Goal: Information Seeking & Learning: Learn about a topic

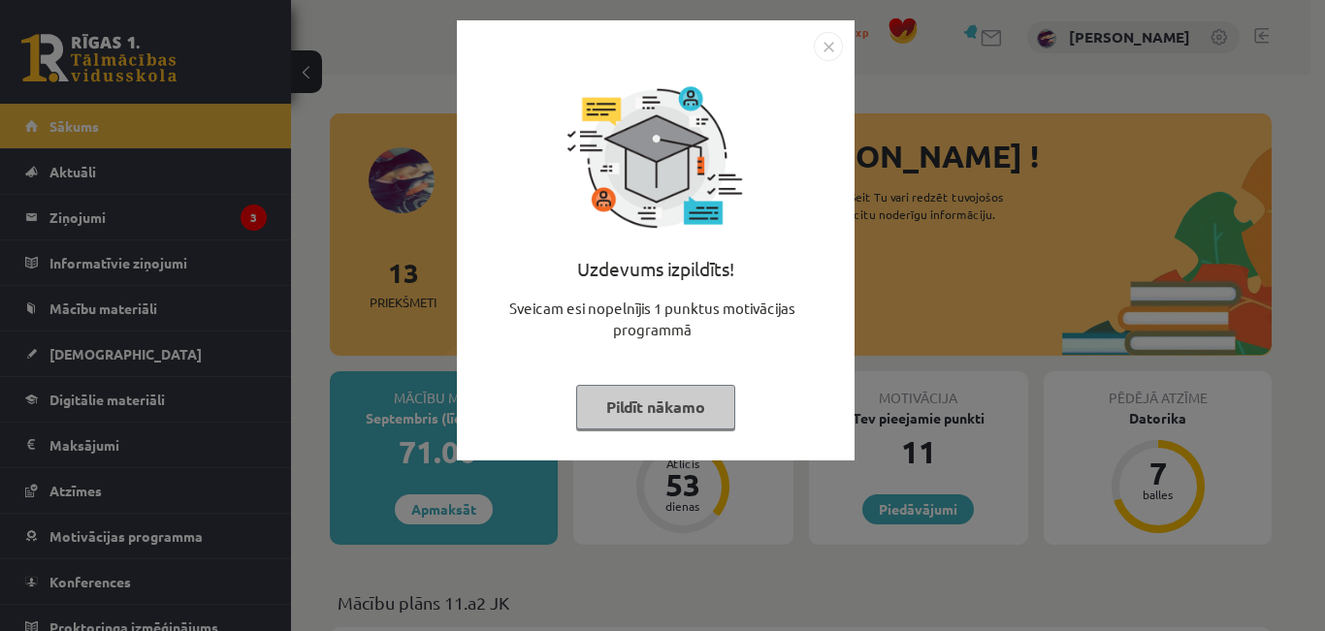
drag, startPoint x: 695, startPoint y: 432, endPoint x: 694, endPoint y: 389, distance: 42.7
click at [694, 389] on div "Uzdevums izpildīts! Sveicam esi nopelnījis 1 punktus motivācijas programmā Pild…" at bounding box center [656, 255] width 374 height 388
click at [694, 389] on button "Pildīt nākamo" at bounding box center [655, 407] width 159 height 45
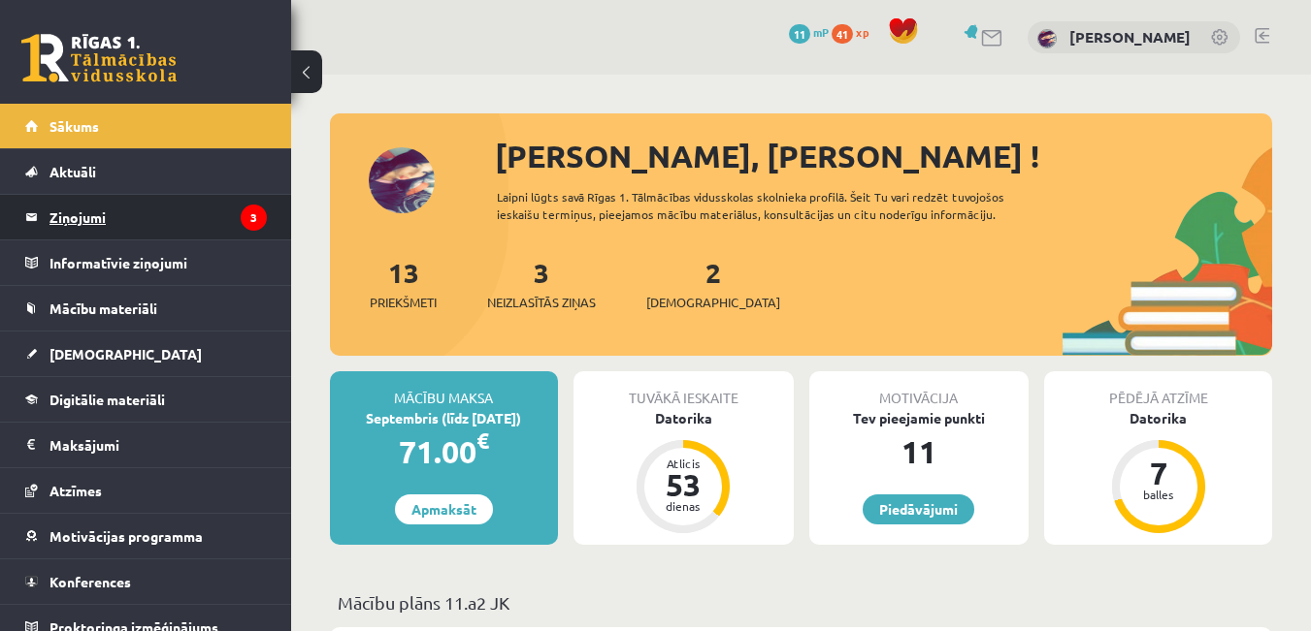
click at [166, 230] on legend "Ziņojumi 3" at bounding box center [157, 217] width 217 height 45
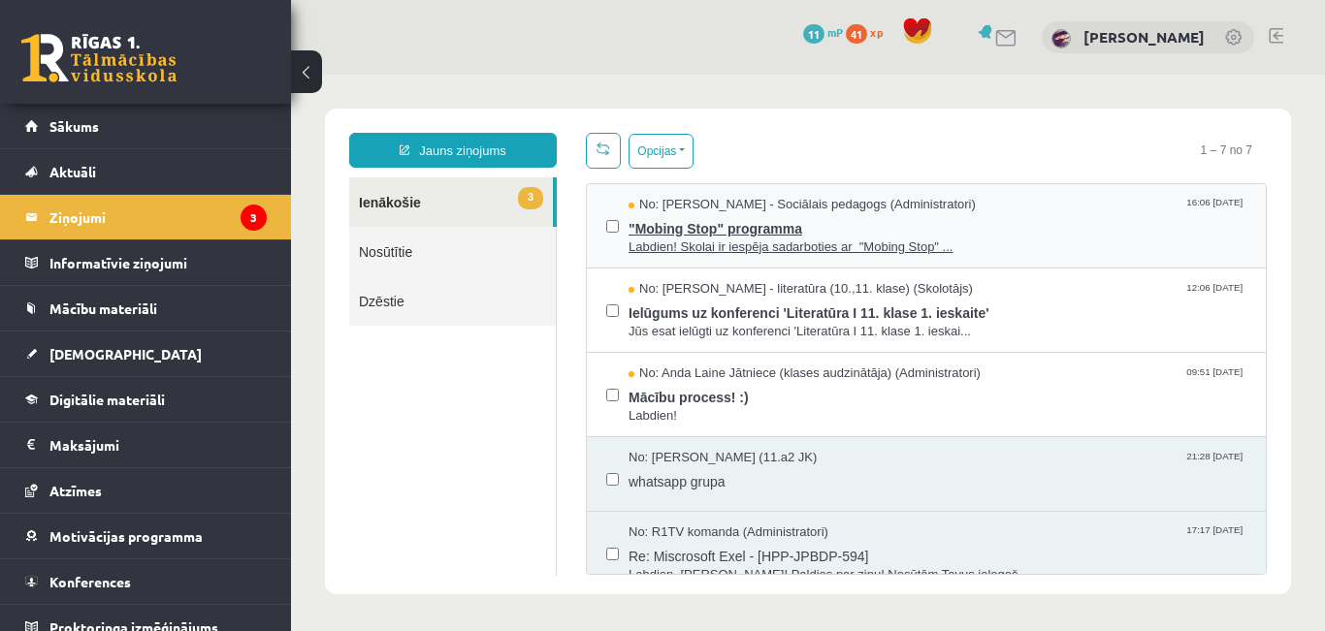
click at [666, 231] on span ""Mobing Stop" programma" at bounding box center [938, 226] width 618 height 24
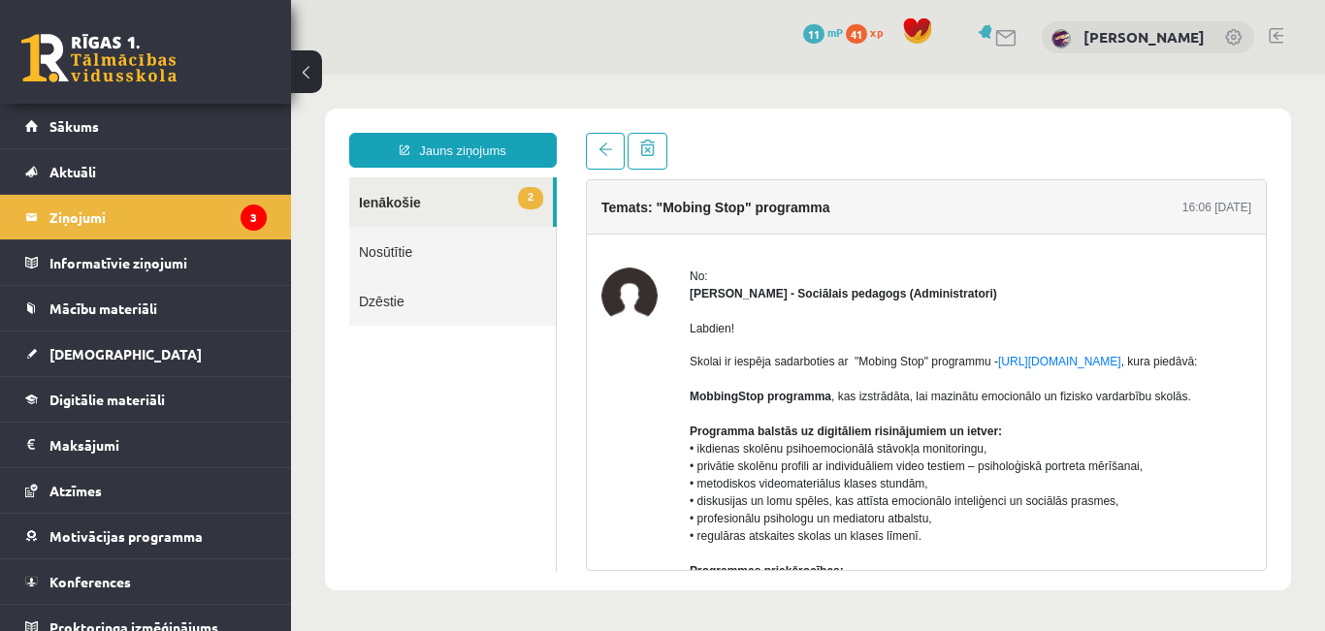
click at [421, 205] on link "2 Ienākošie" at bounding box center [451, 202] width 204 height 49
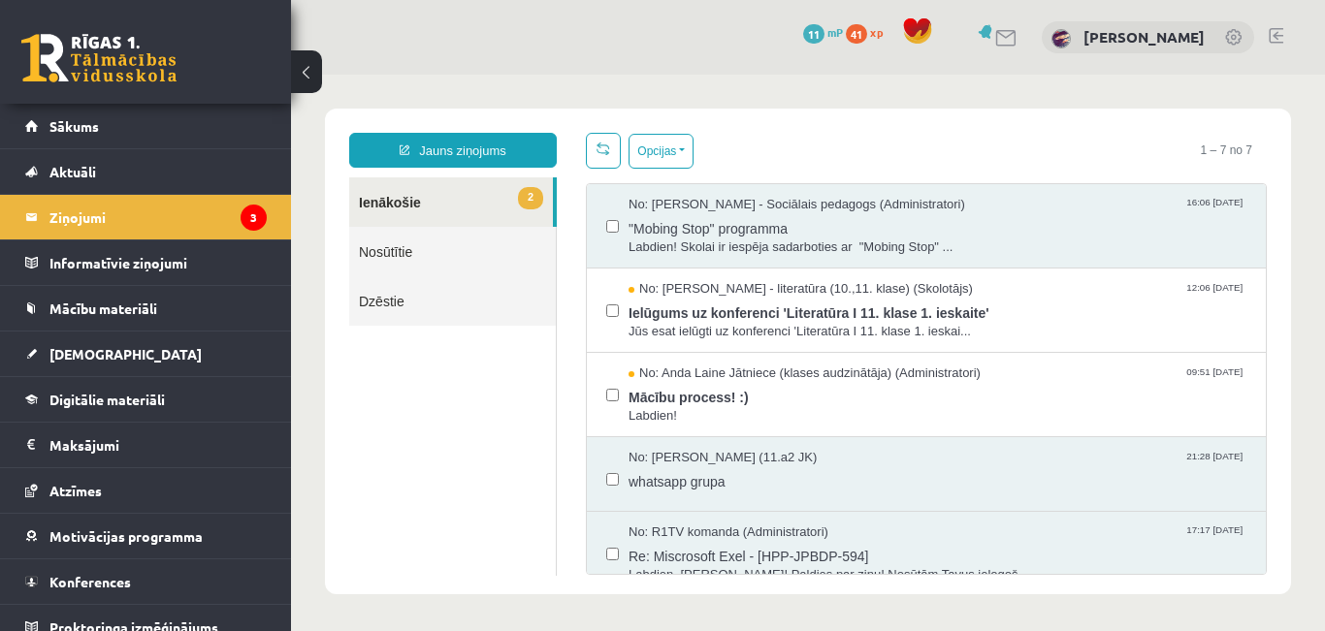
click at [476, 210] on link "2 Ienākošie" at bounding box center [451, 202] width 204 height 49
click at [655, 295] on span "No: Samanta Balode - literatūra (10.,11. klase) (Skolotājs)" at bounding box center [801, 289] width 344 height 18
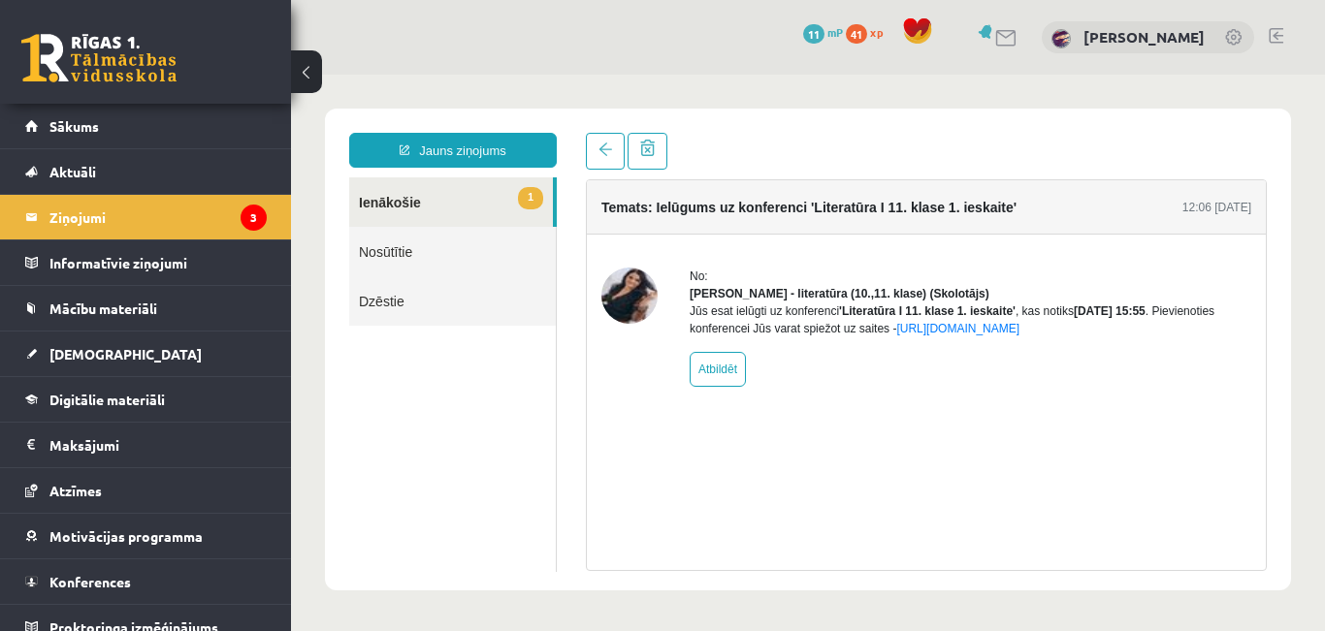
click at [456, 195] on link "1 Ienākošie" at bounding box center [451, 202] width 204 height 49
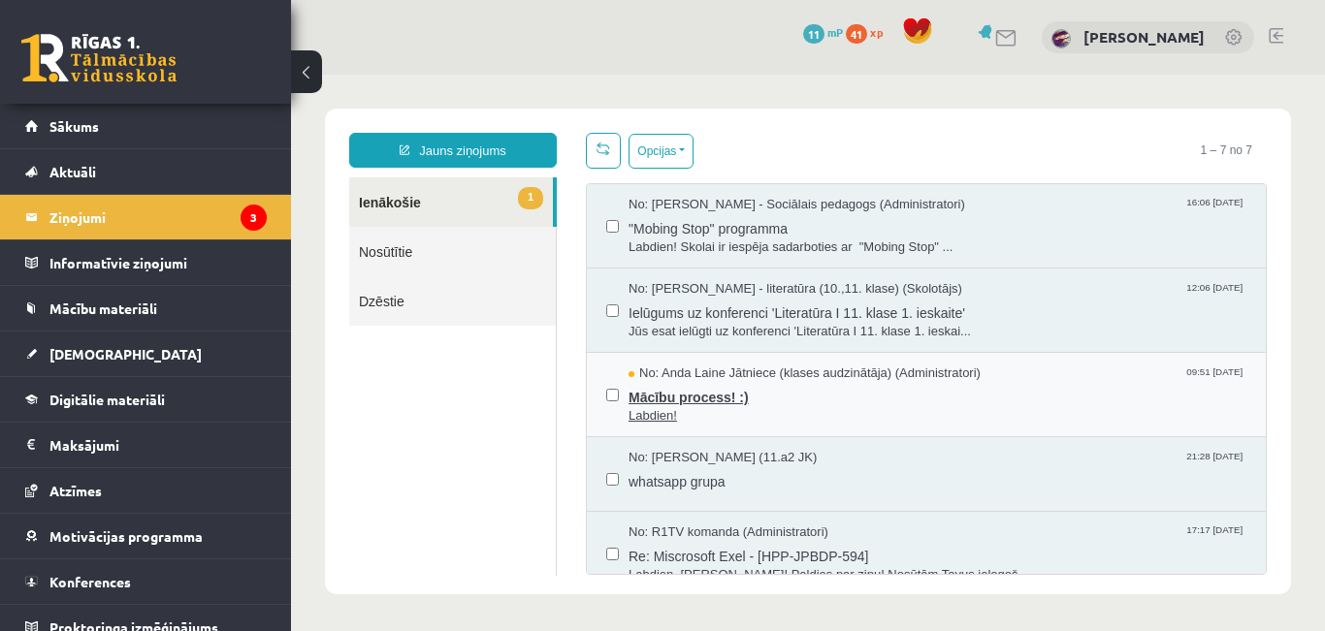
click at [700, 407] on span "Labdien!" at bounding box center [938, 416] width 618 height 18
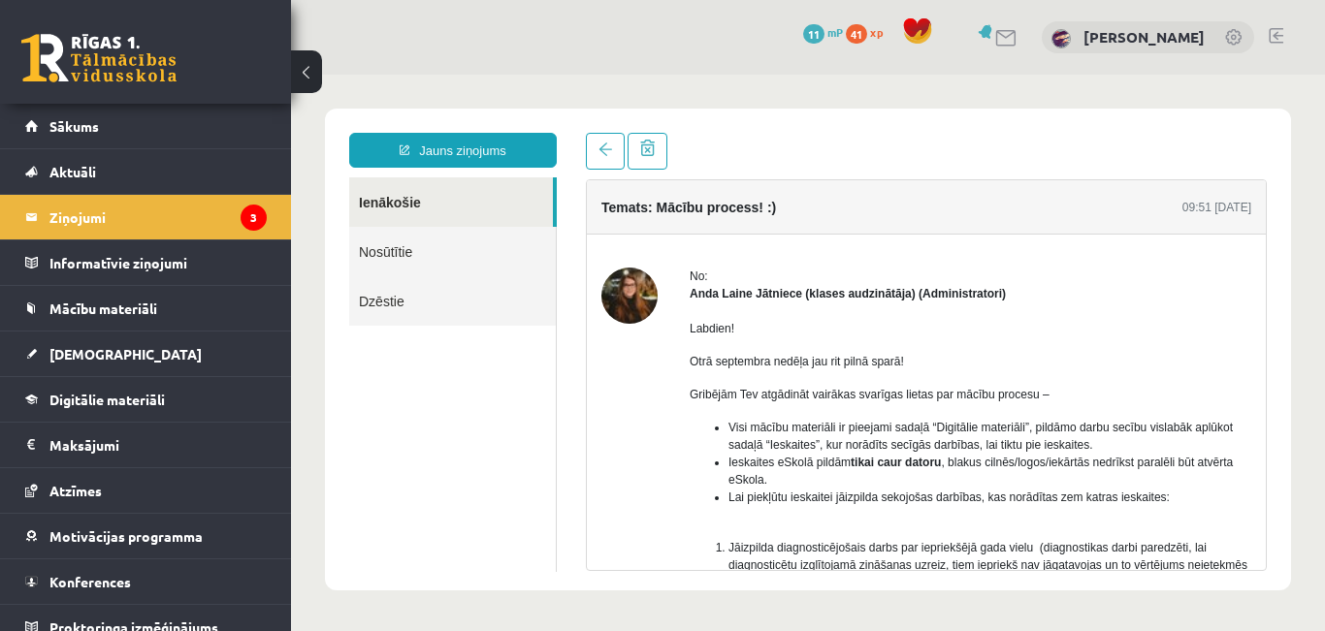
click at [384, 196] on link "Ienākošie" at bounding box center [451, 202] width 204 height 49
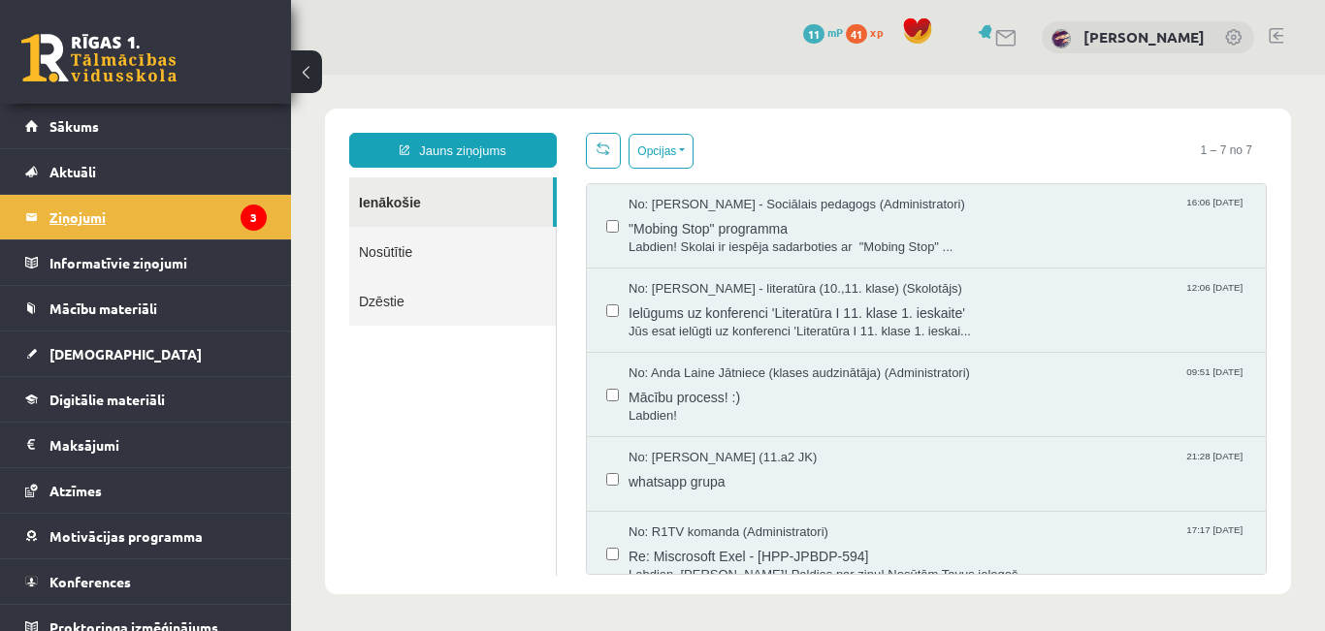
click at [175, 218] on legend "Ziņojumi 3" at bounding box center [157, 217] width 217 height 45
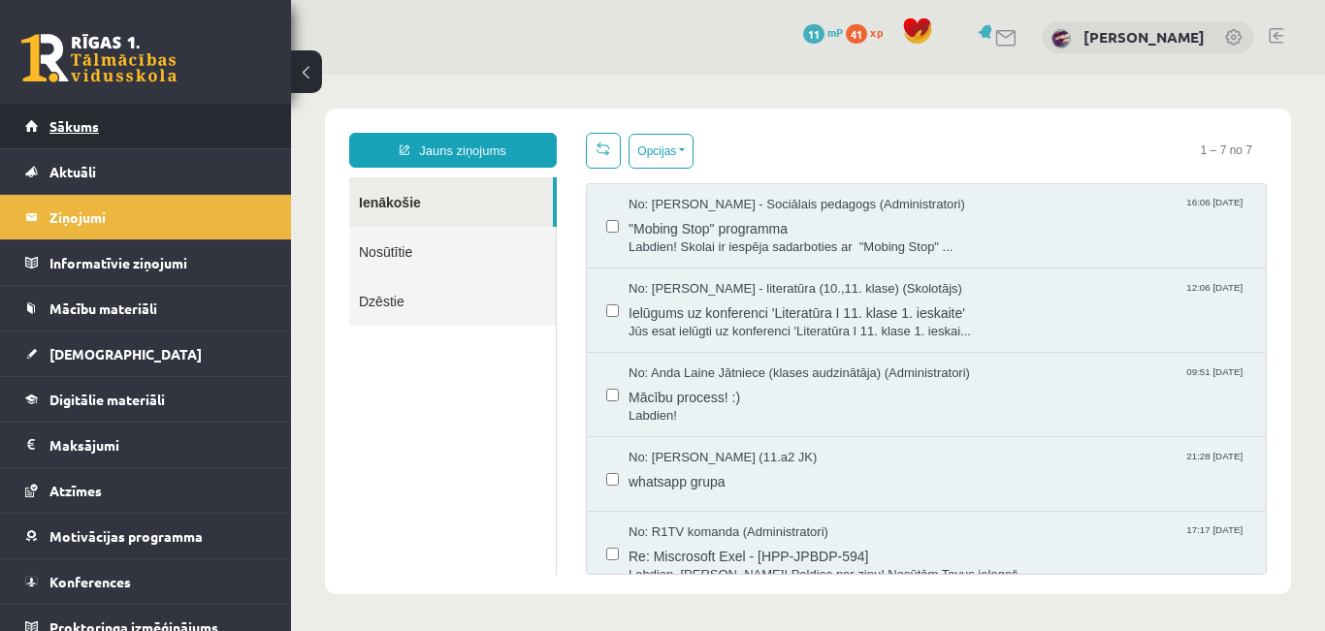
click at [71, 114] on link "Sākums" at bounding box center [146, 126] width 242 height 45
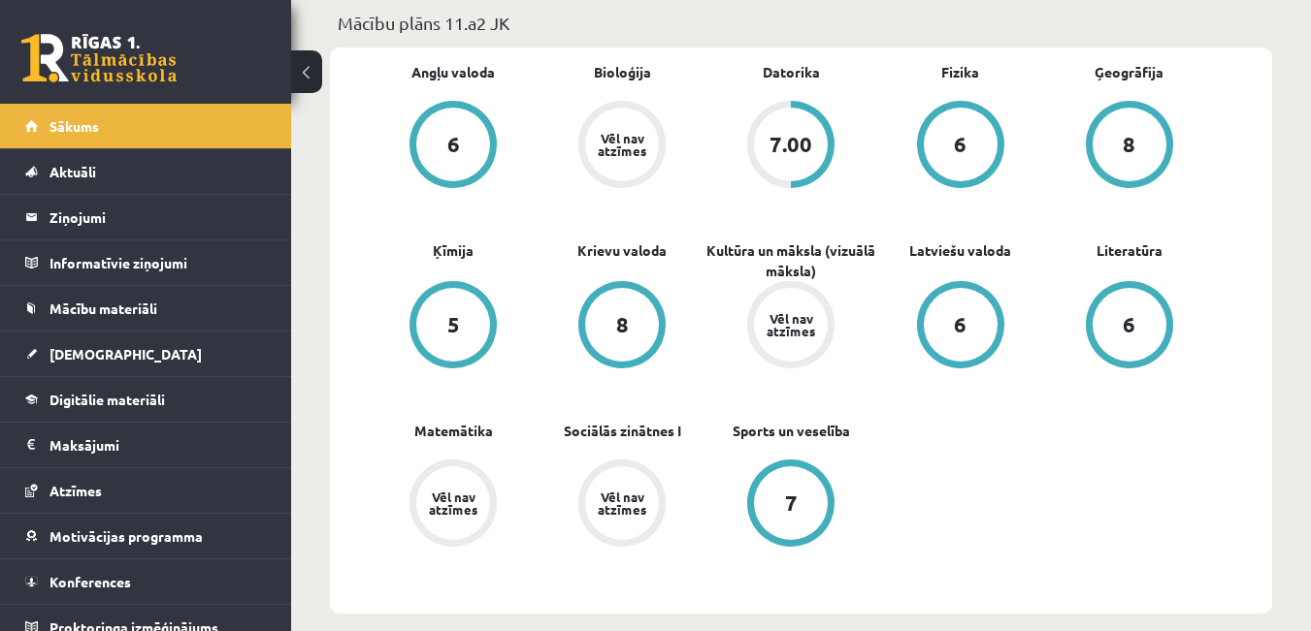
scroll to position [582, 0]
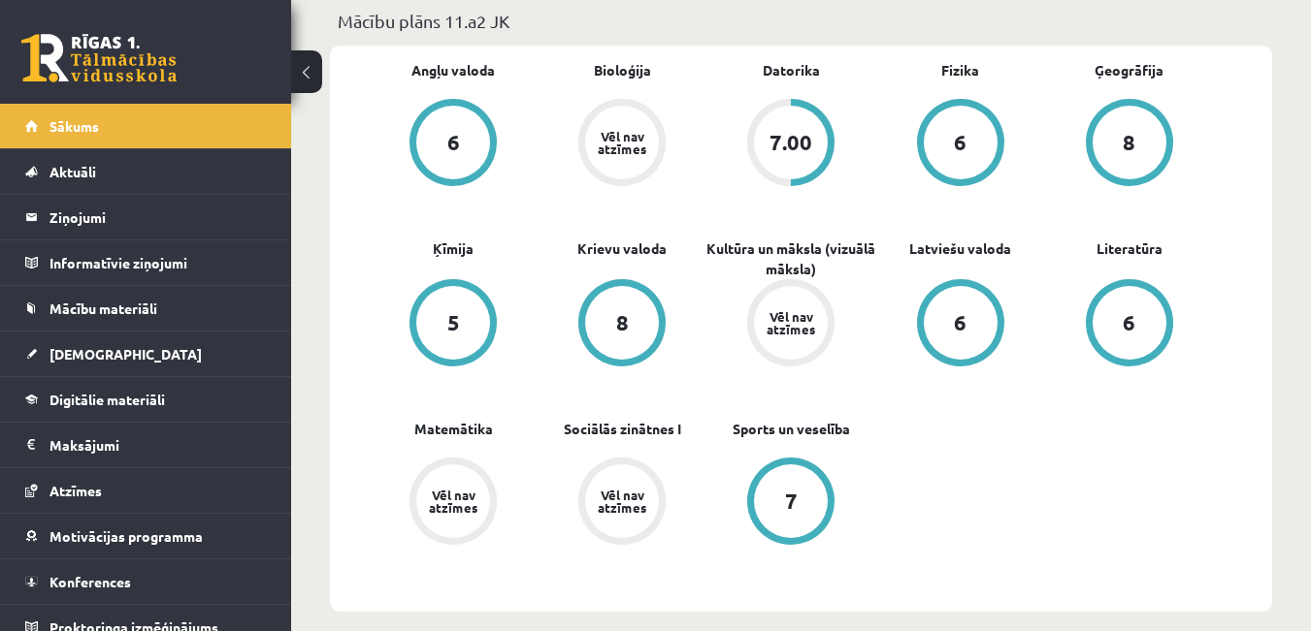
click at [608, 297] on div "8" at bounding box center [622, 323] width 74 height 74
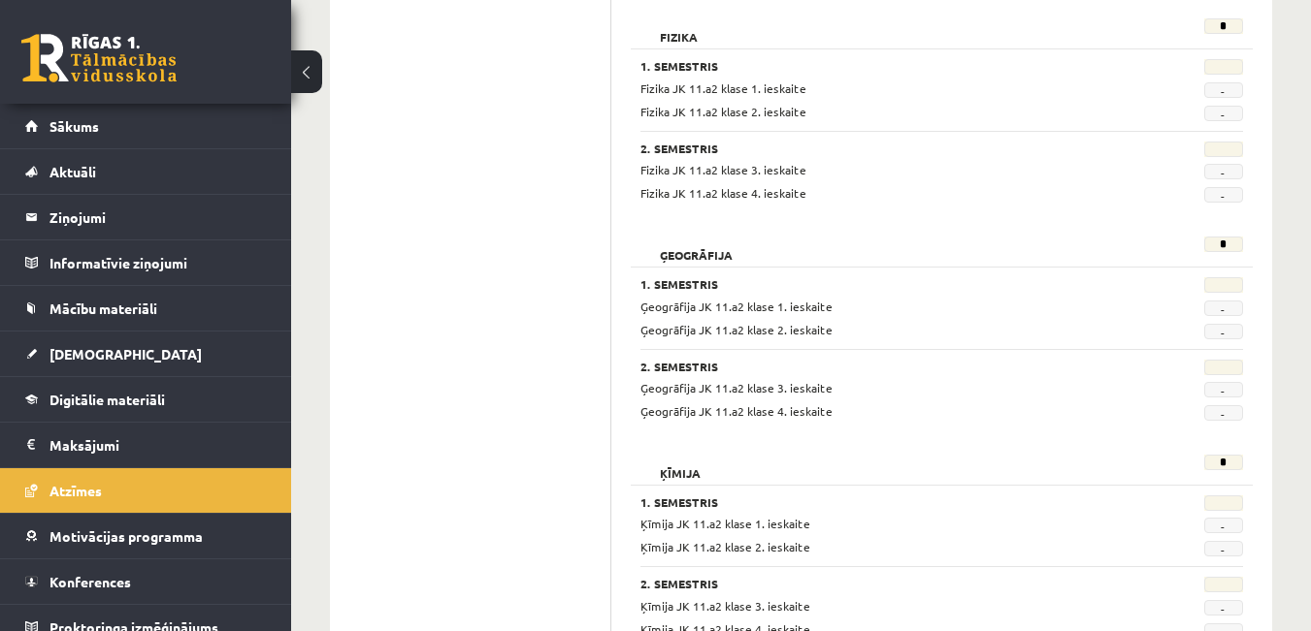
scroll to position [1261, 0]
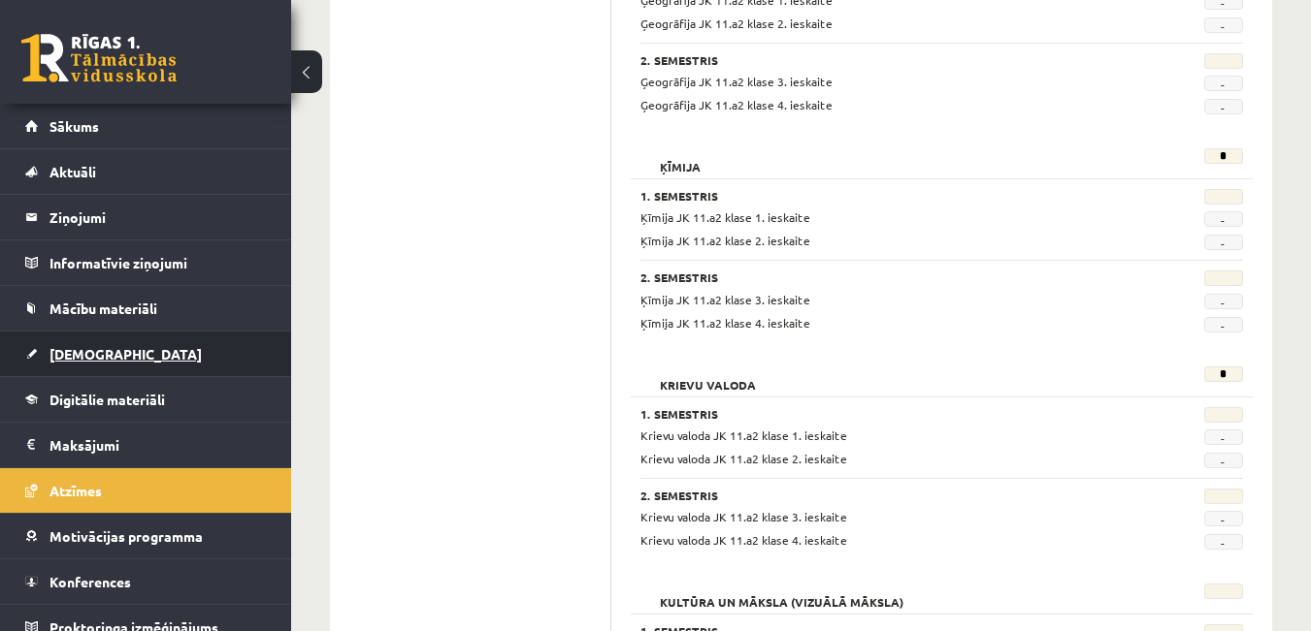
click at [53, 348] on span "[DEMOGRAPHIC_DATA]" at bounding box center [125, 353] width 152 height 17
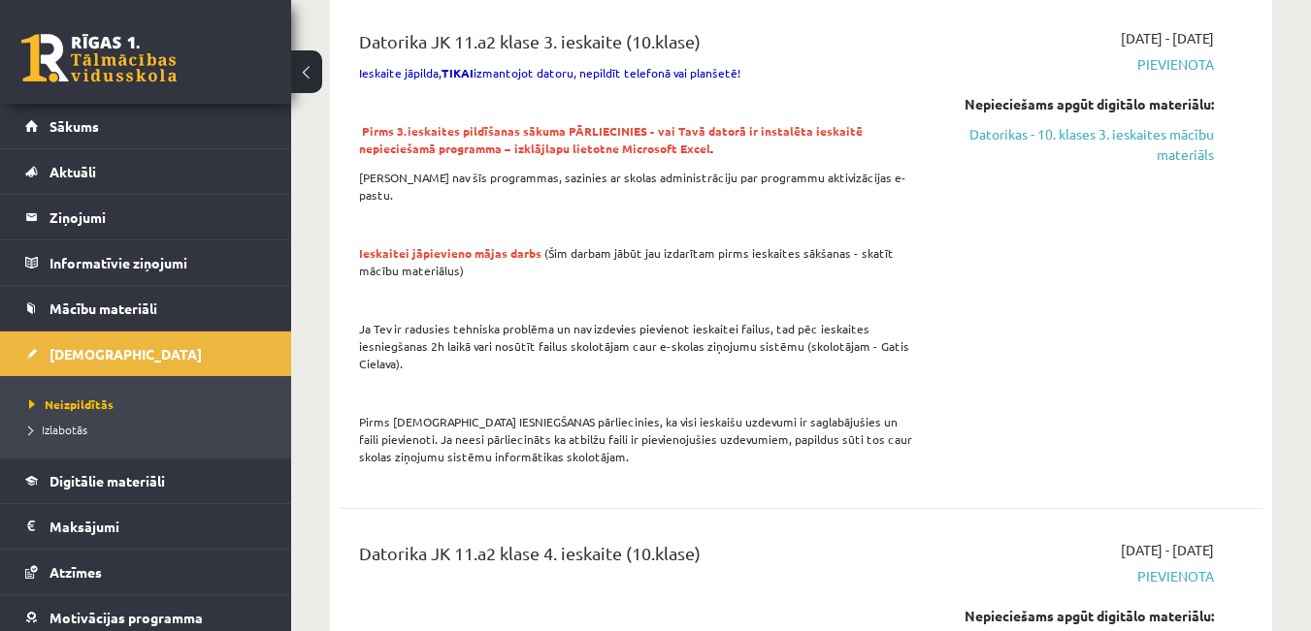
scroll to position [485, 0]
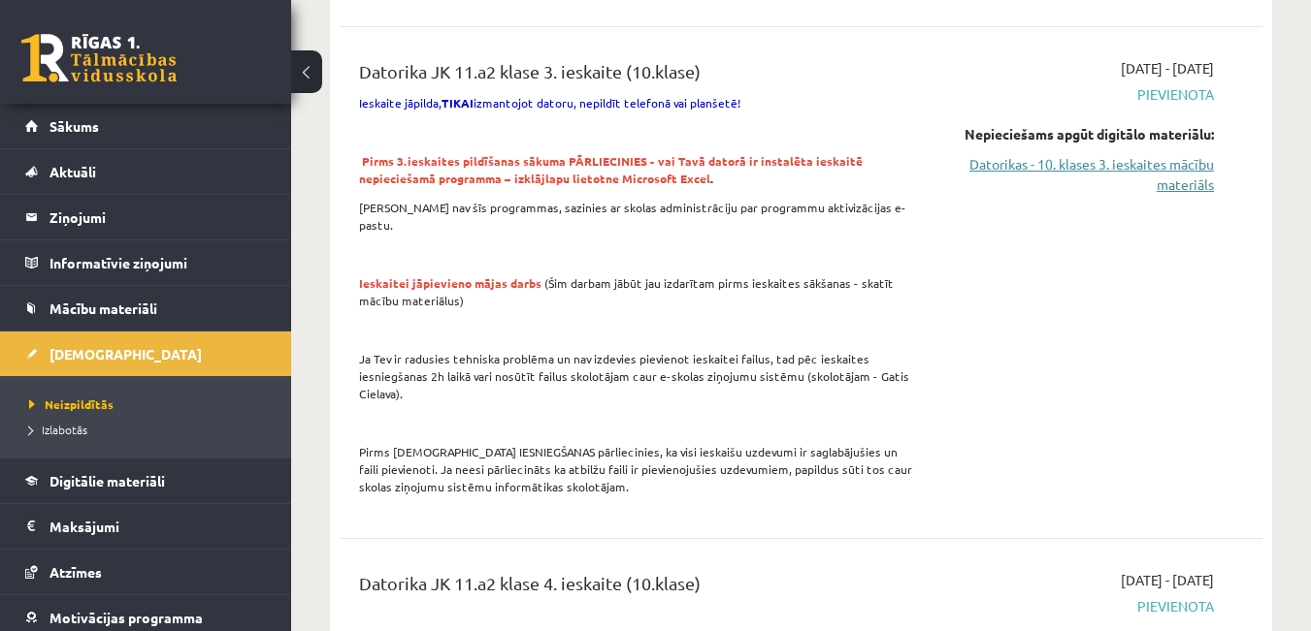
click at [1025, 161] on link "Datorikas - 10. klases 3. ieskaites mācību materiāls" at bounding box center [1081, 174] width 266 height 41
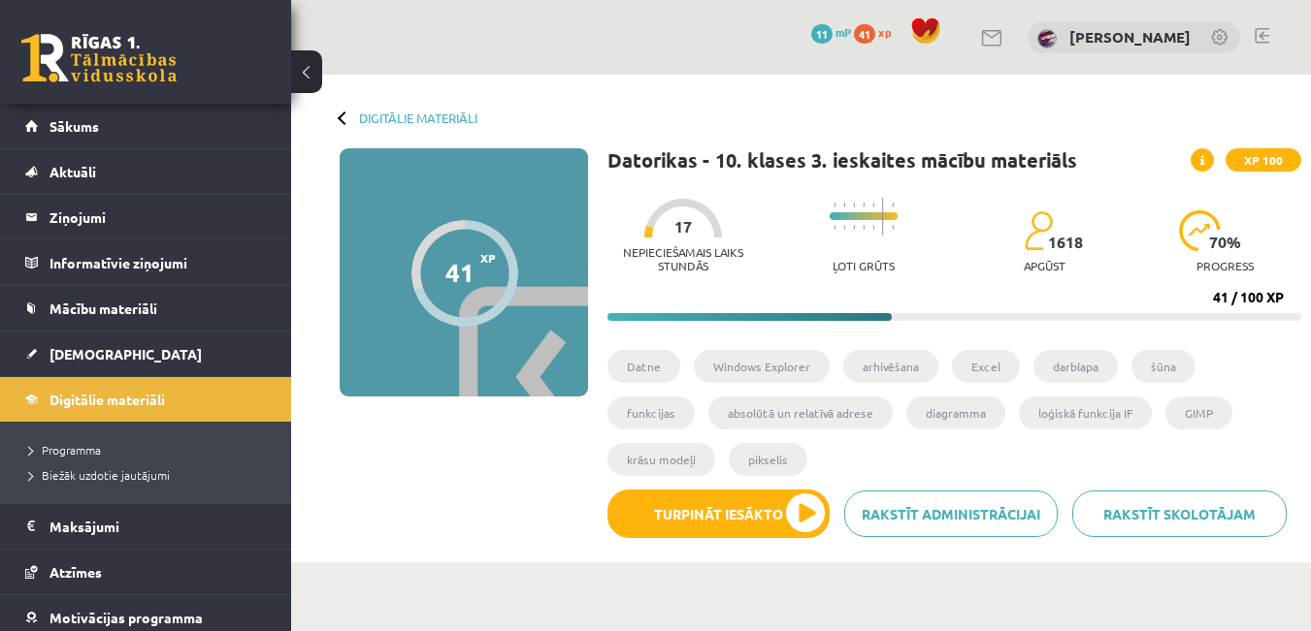
click at [524, 267] on div "41 XP XP 100" at bounding box center [464, 272] width 248 height 248
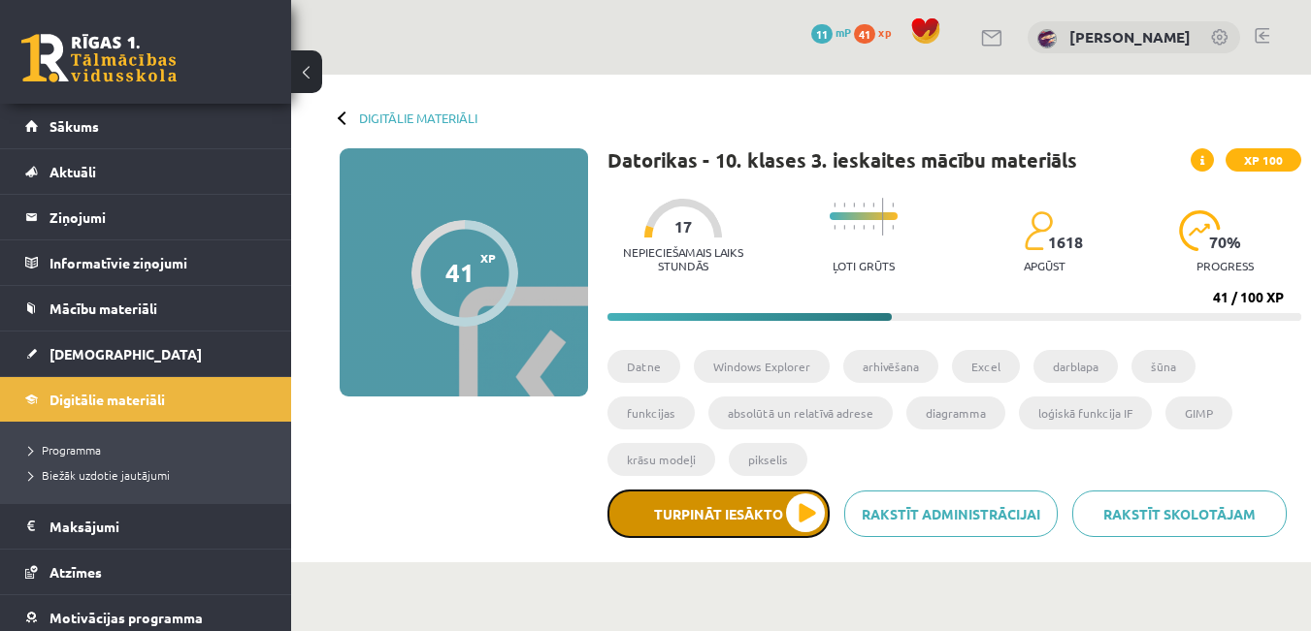
click at [766, 520] on button "Turpināt iesākto" at bounding box center [718, 514] width 222 height 49
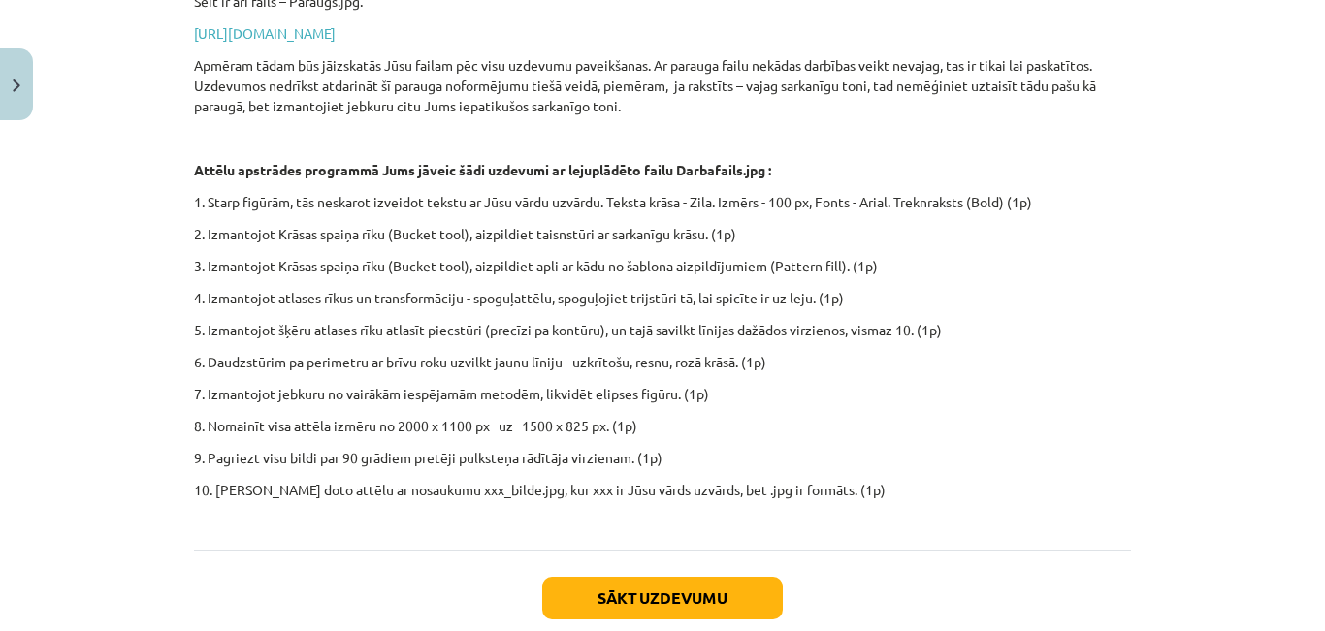
scroll to position [485, 0]
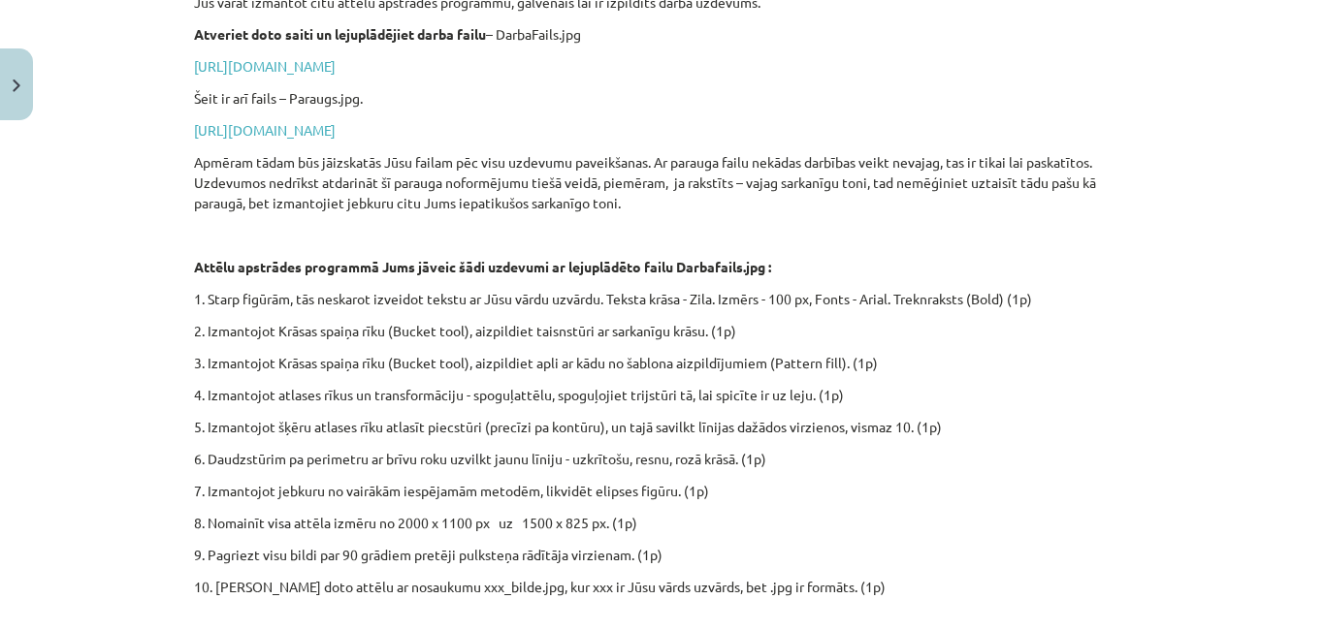
drag, startPoint x: 565, startPoint y: 316, endPoint x: 1233, endPoint y: 286, distance: 669.0
click at [1233, 286] on div "Mācību tēma: Datorikas - 10. klases 3. ieskaites mācību materiāls #8 Mājas darb…" at bounding box center [662, 315] width 1325 height 631
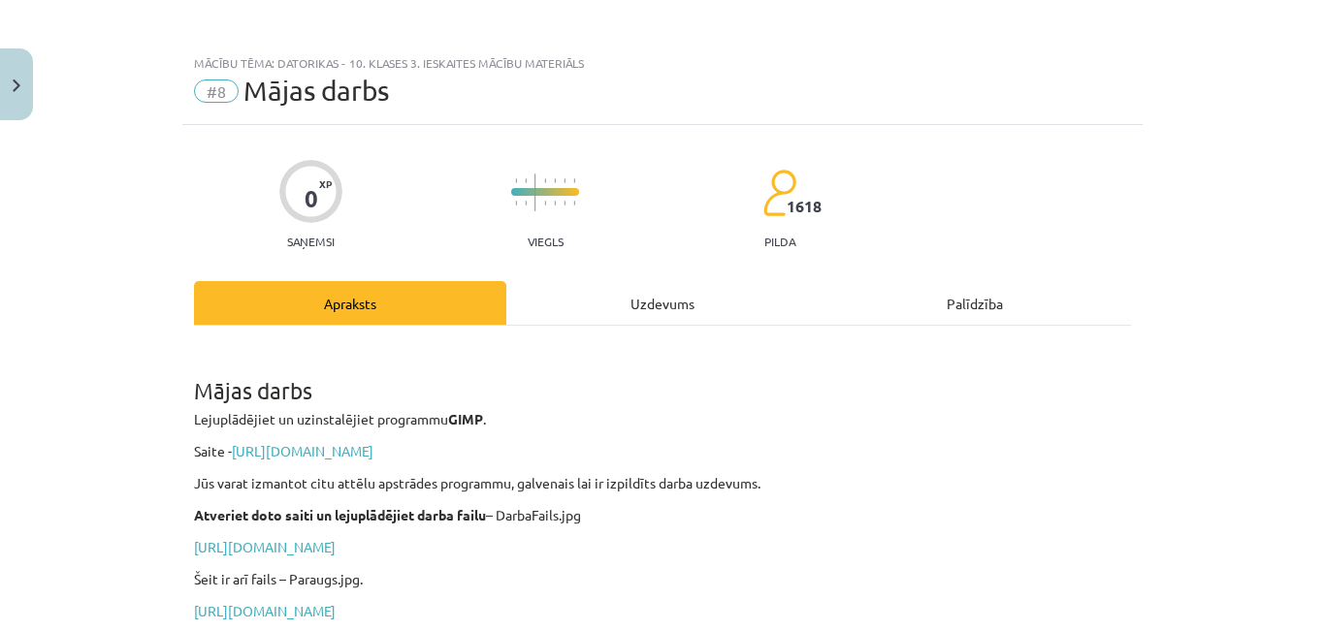
scroll to position [0, 0]
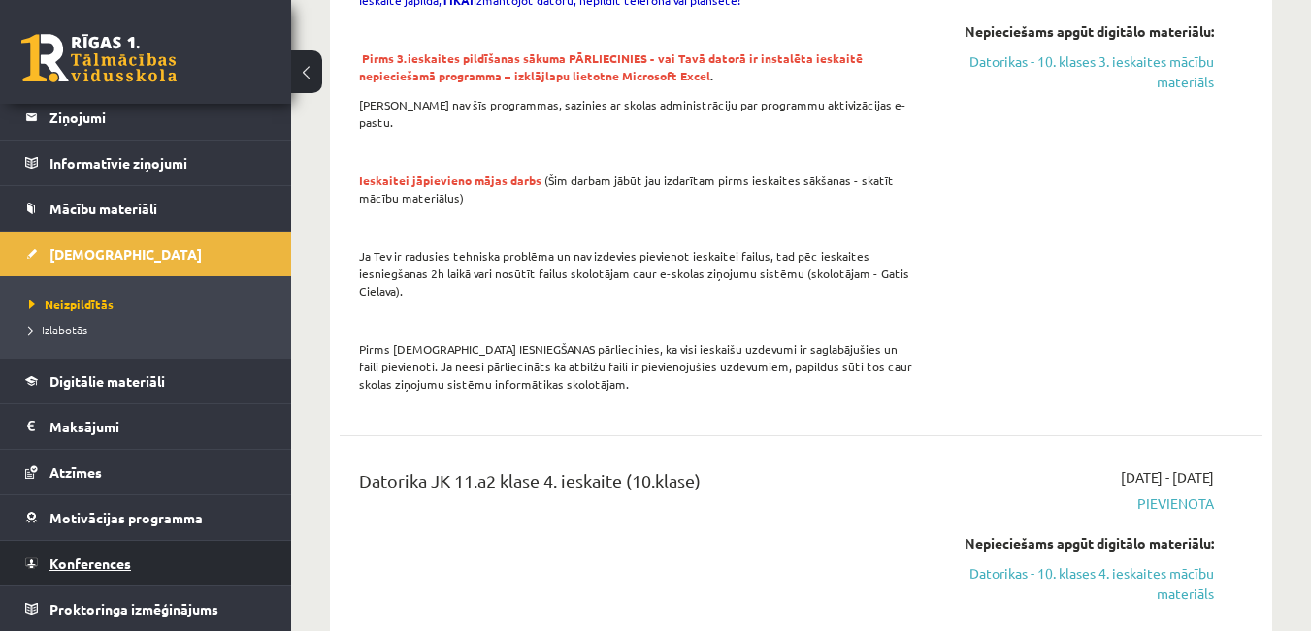
scroll to position [679, 0]
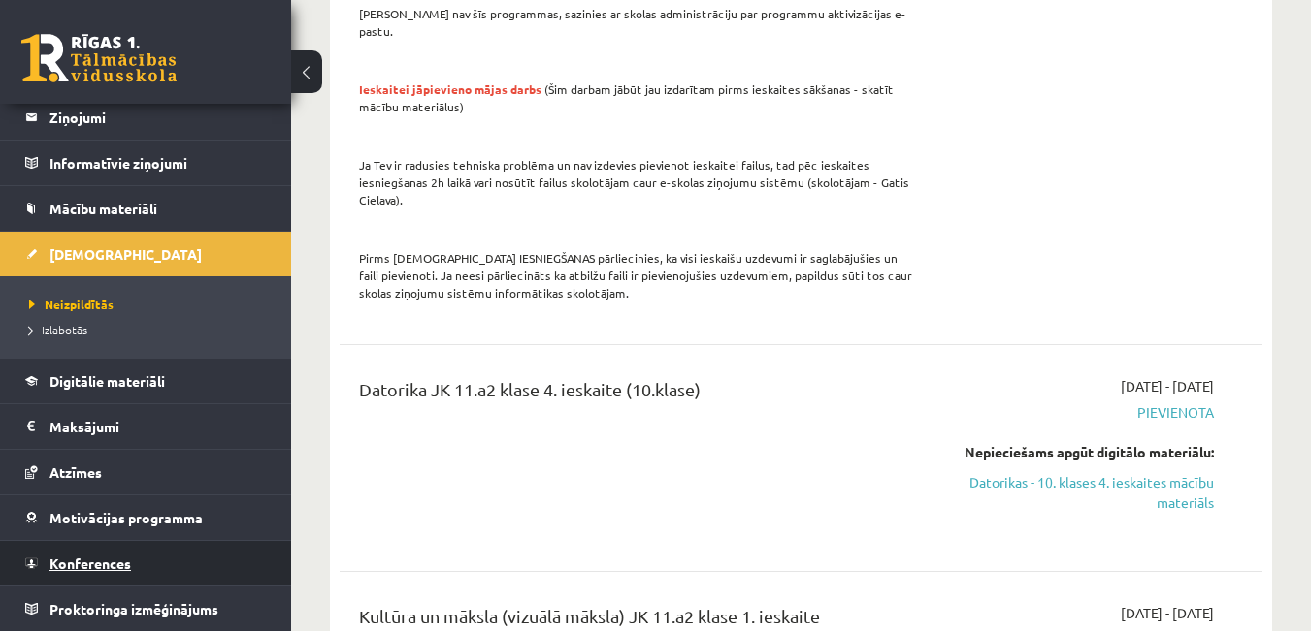
click at [82, 555] on link "Konferences" at bounding box center [146, 563] width 242 height 45
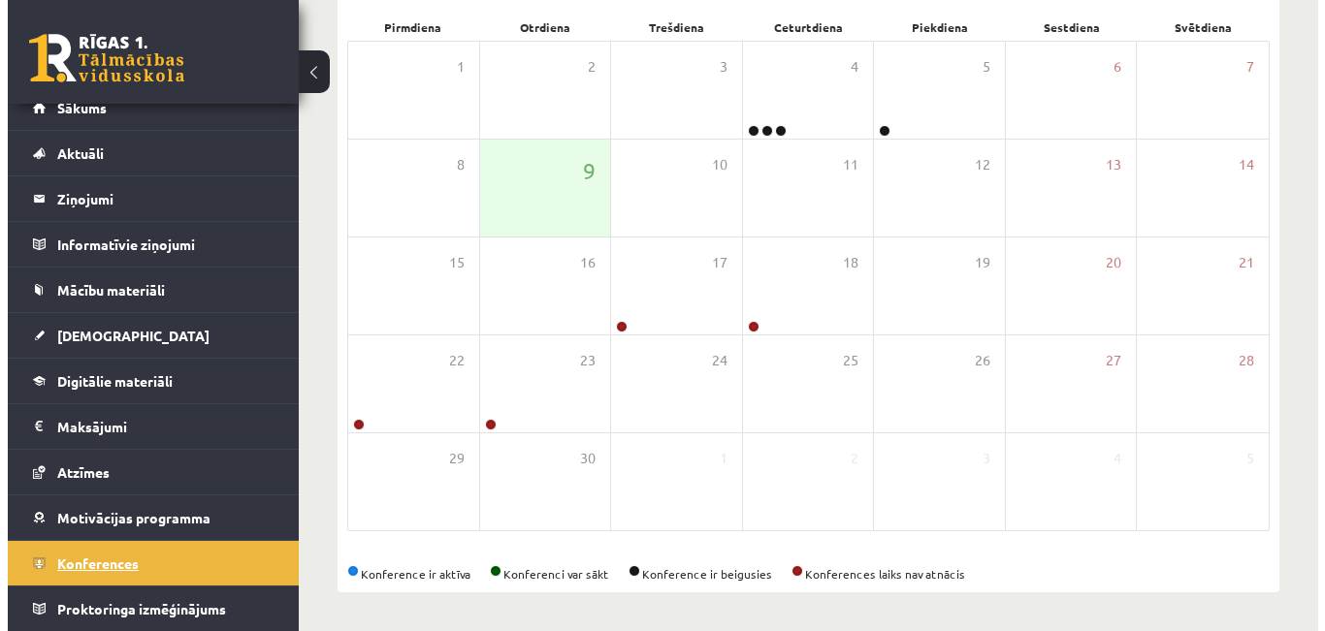
scroll to position [296, 0]
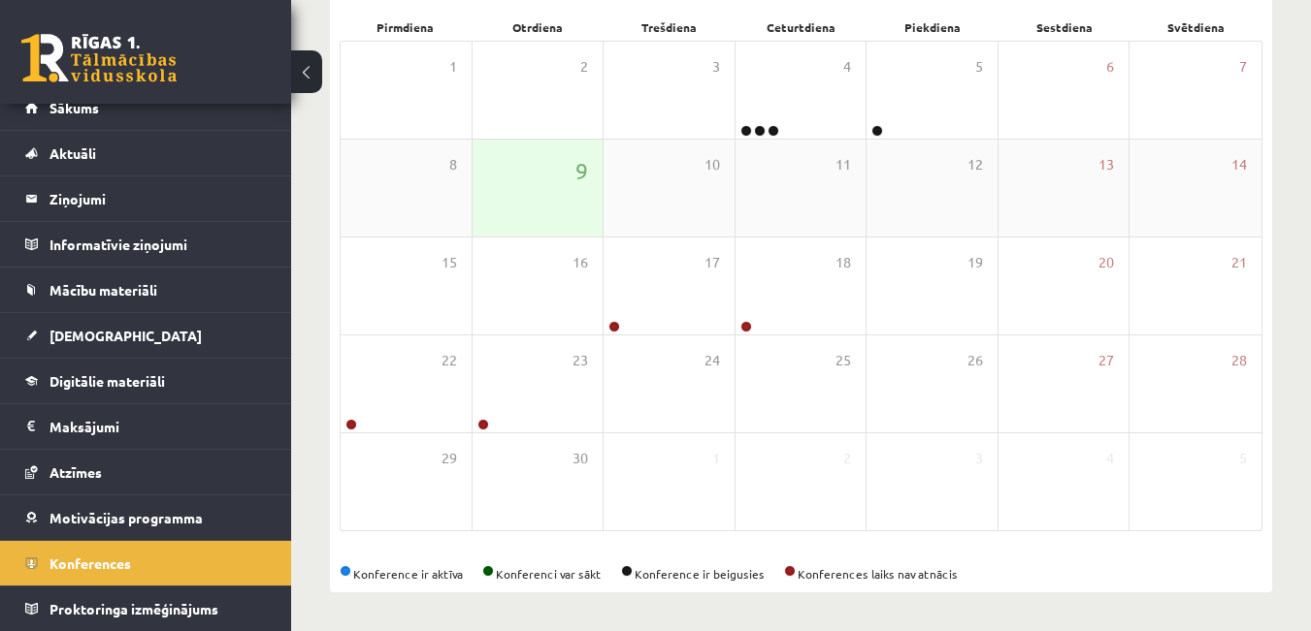
click at [580, 194] on div "9" at bounding box center [537, 188] width 131 height 97
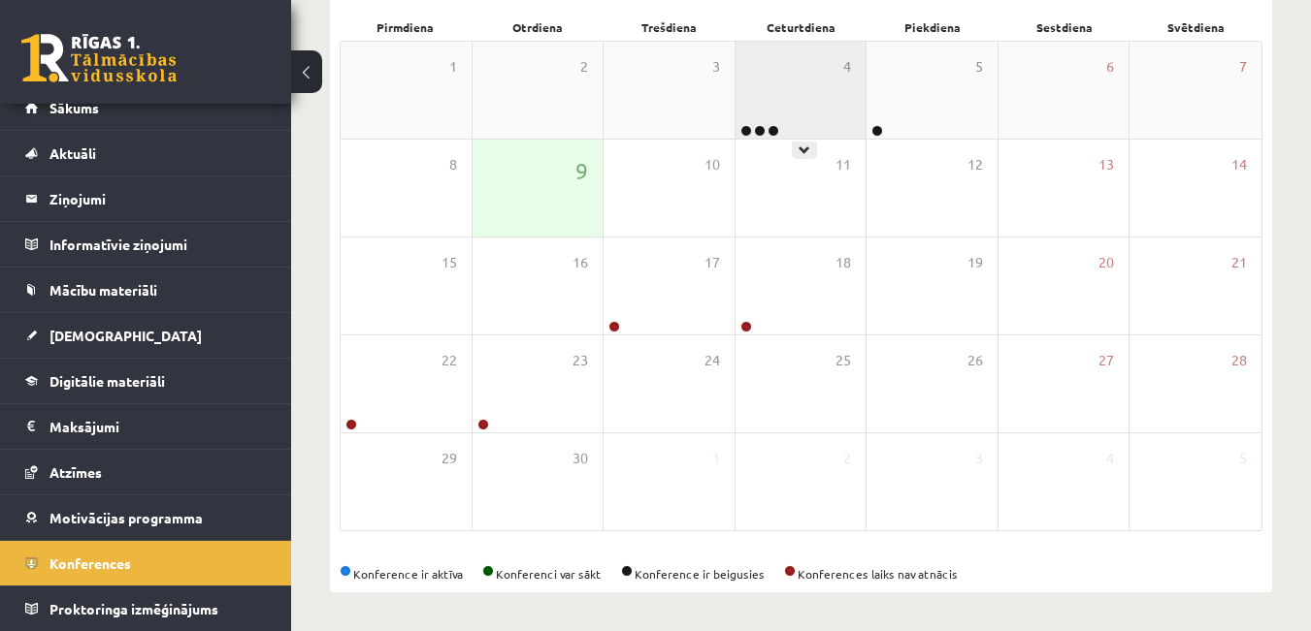
click at [803, 98] on div "4" at bounding box center [800, 90] width 131 height 97
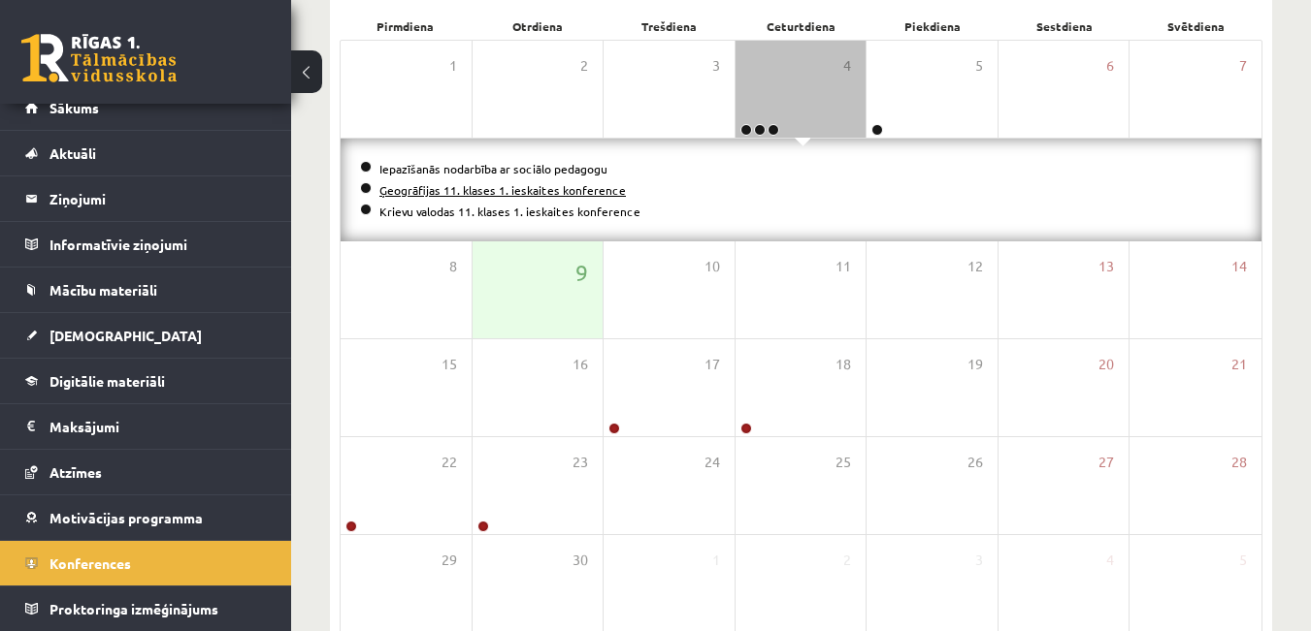
click at [543, 194] on link "Ģeogrāfijas 11. klases 1. ieskaites konference" at bounding box center [502, 190] width 246 height 16
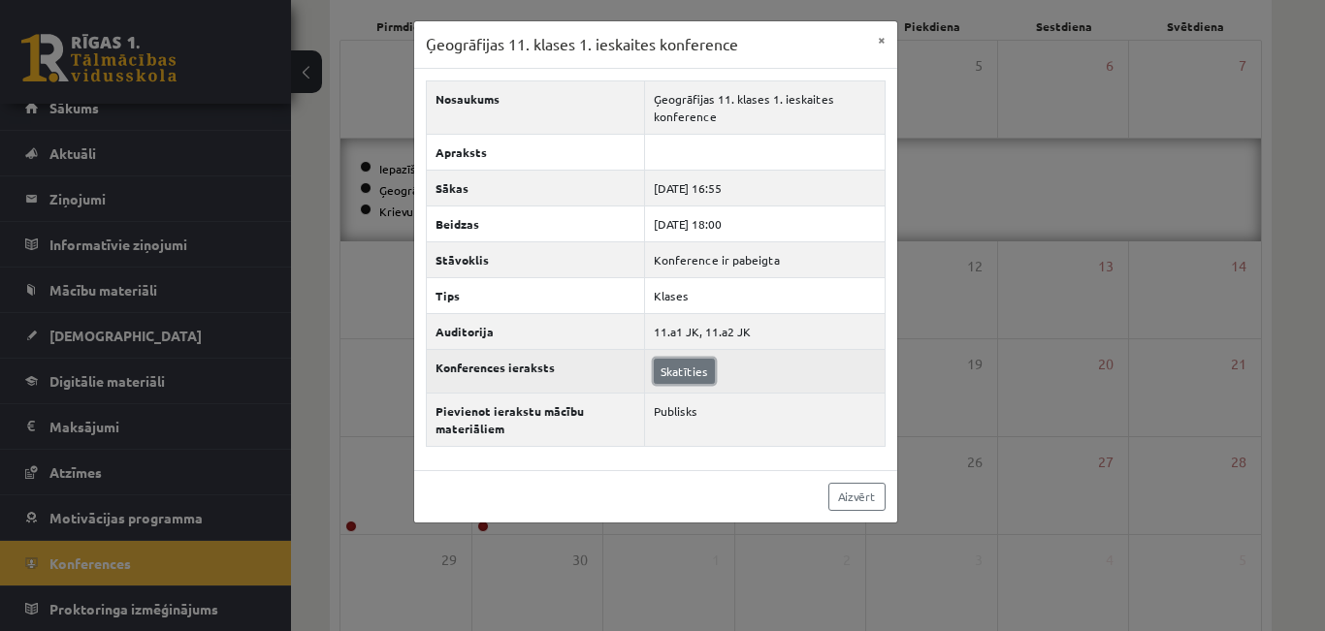
click at [697, 374] on link "Skatīties" at bounding box center [684, 371] width 61 height 25
